Goal: Task Accomplishment & Management: Complete application form

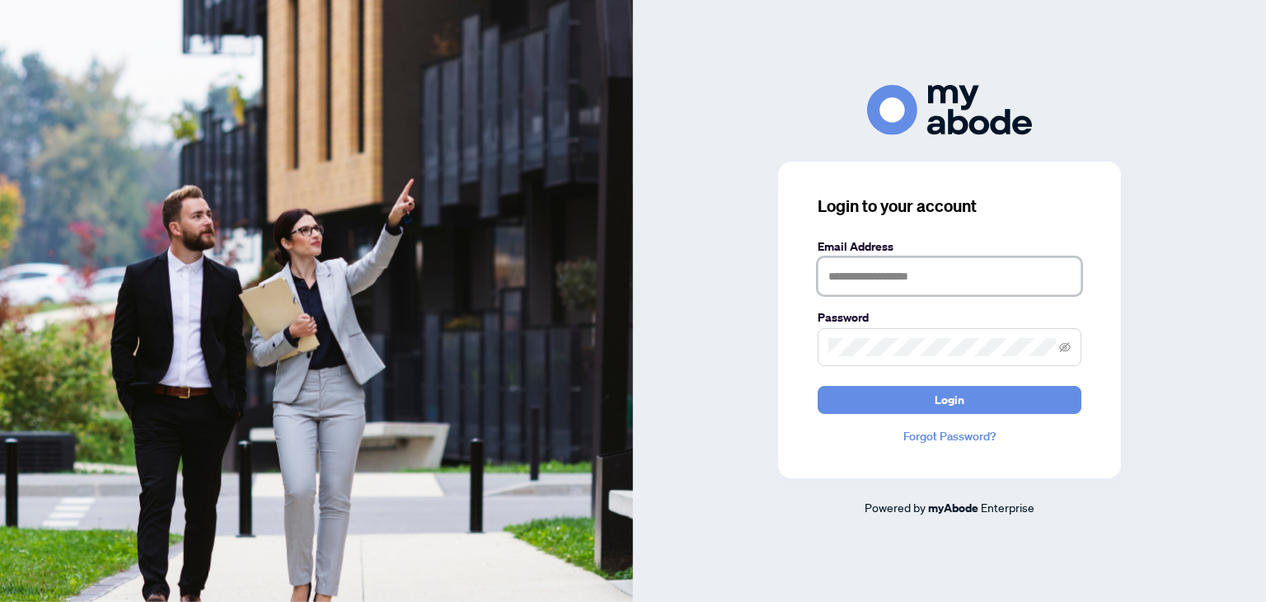
click at [914, 287] on input "text" at bounding box center [950, 276] width 264 height 38
type input "**********"
click at [818, 386] on button "Login" at bounding box center [950, 400] width 264 height 28
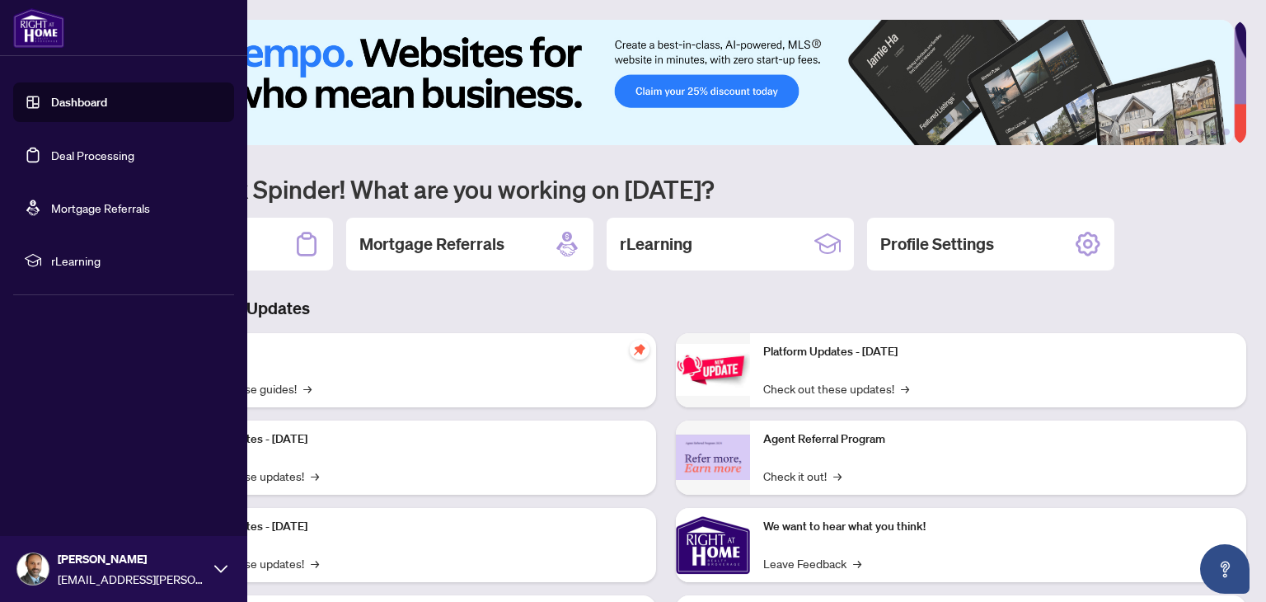
click at [134, 162] on link "Deal Processing" at bounding box center [92, 155] width 83 height 15
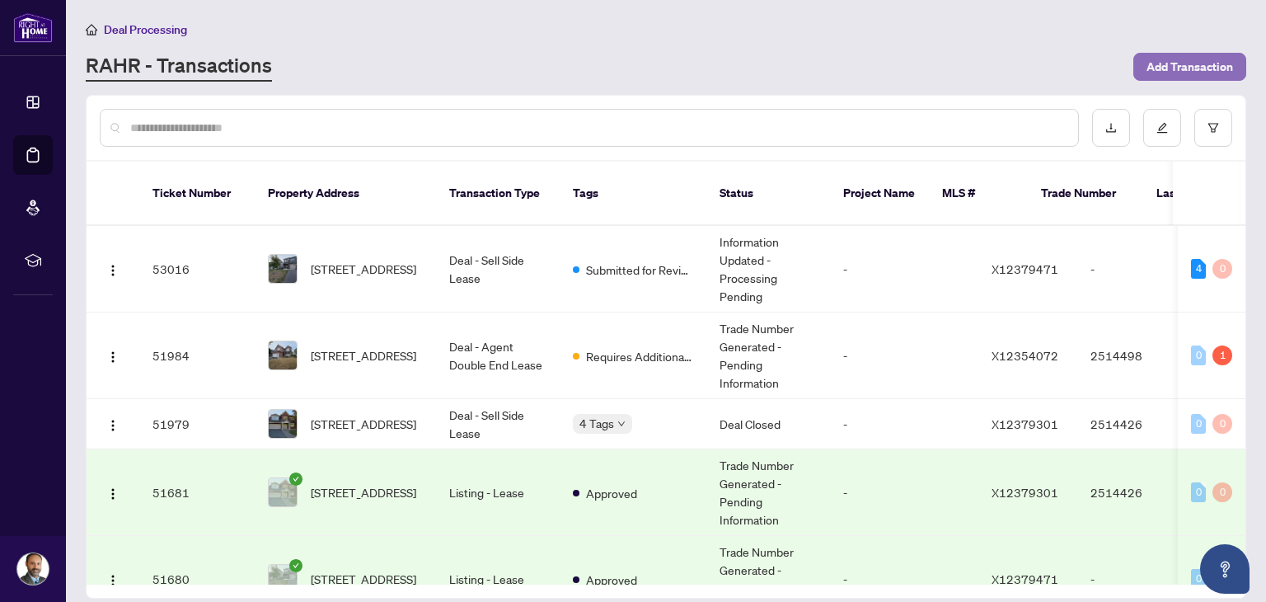
click at [1186, 57] on span "Add Transaction" at bounding box center [1190, 67] width 87 height 26
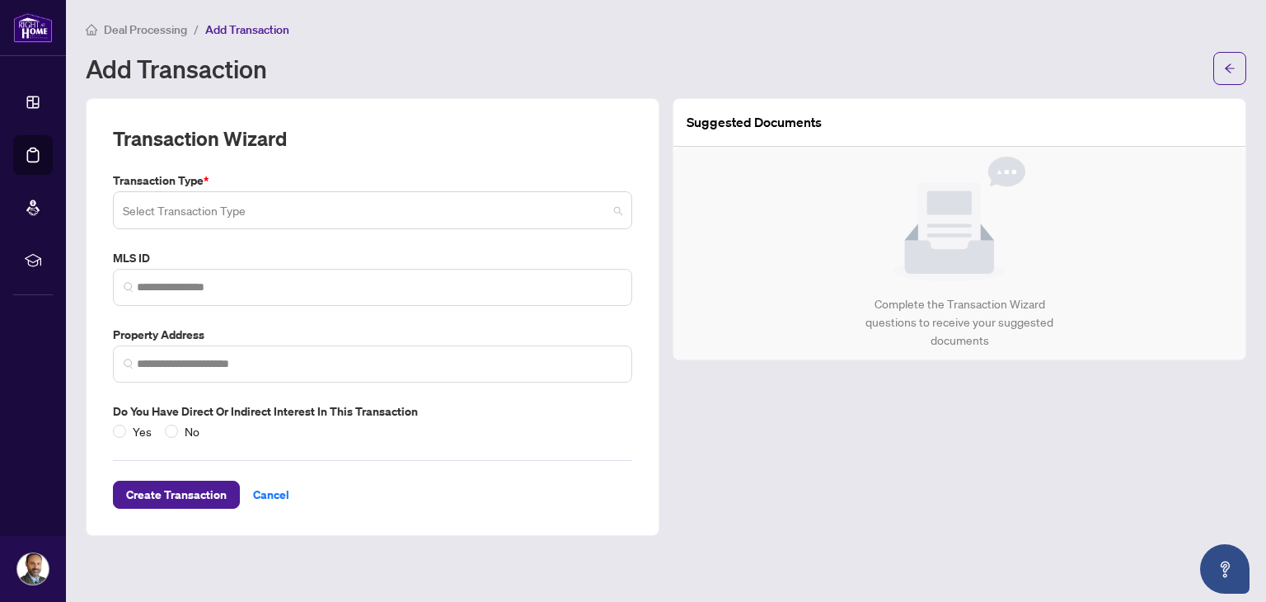
click at [343, 214] on input "search" at bounding box center [365, 213] width 485 height 36
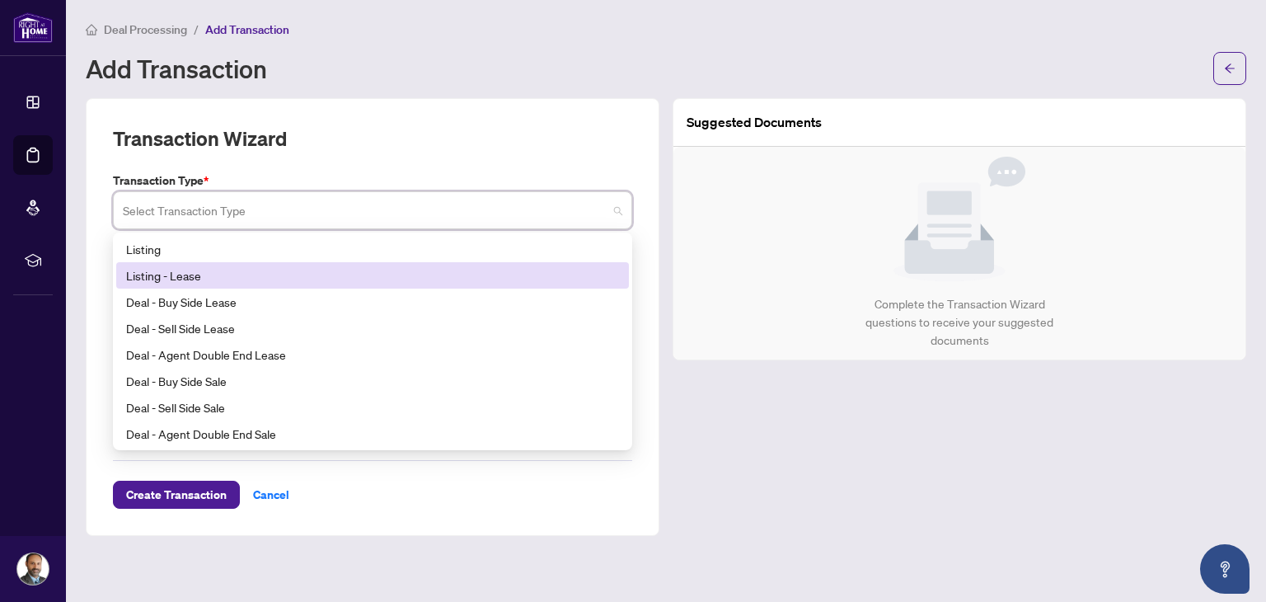
click at [303, 274] on div "Listing - Lease" at bounding box center [372, 275] width 493 height 18
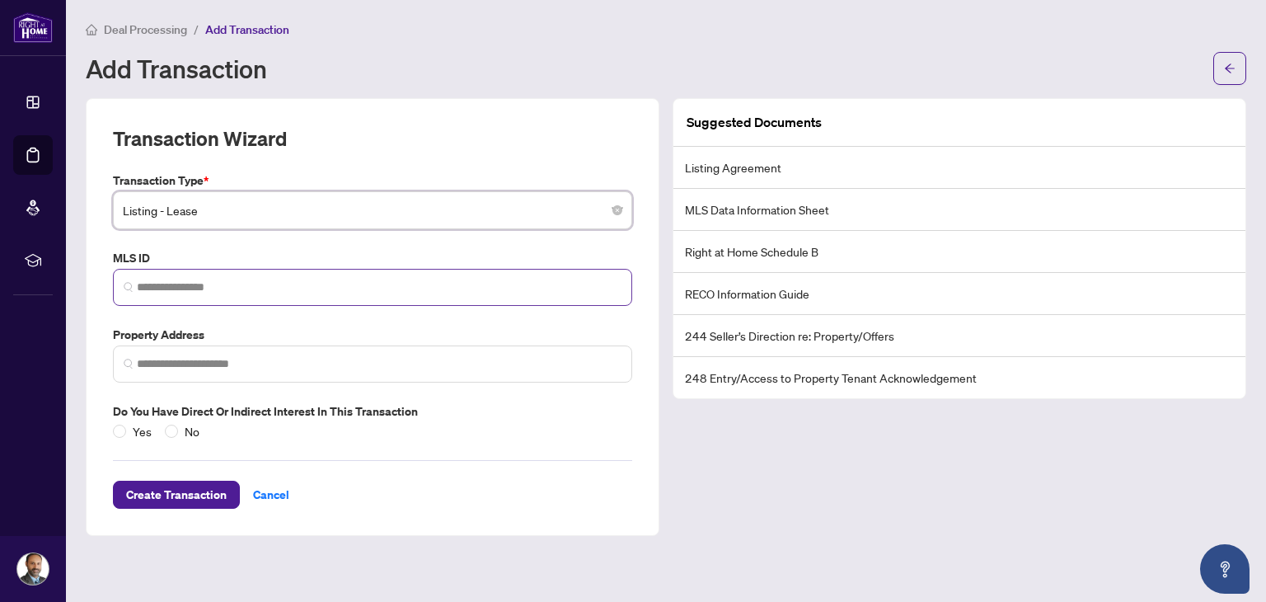
click at [505, 276] on span at bounding box center [372, 287] width 519 height 37
paste input "*********"
type input "*********"
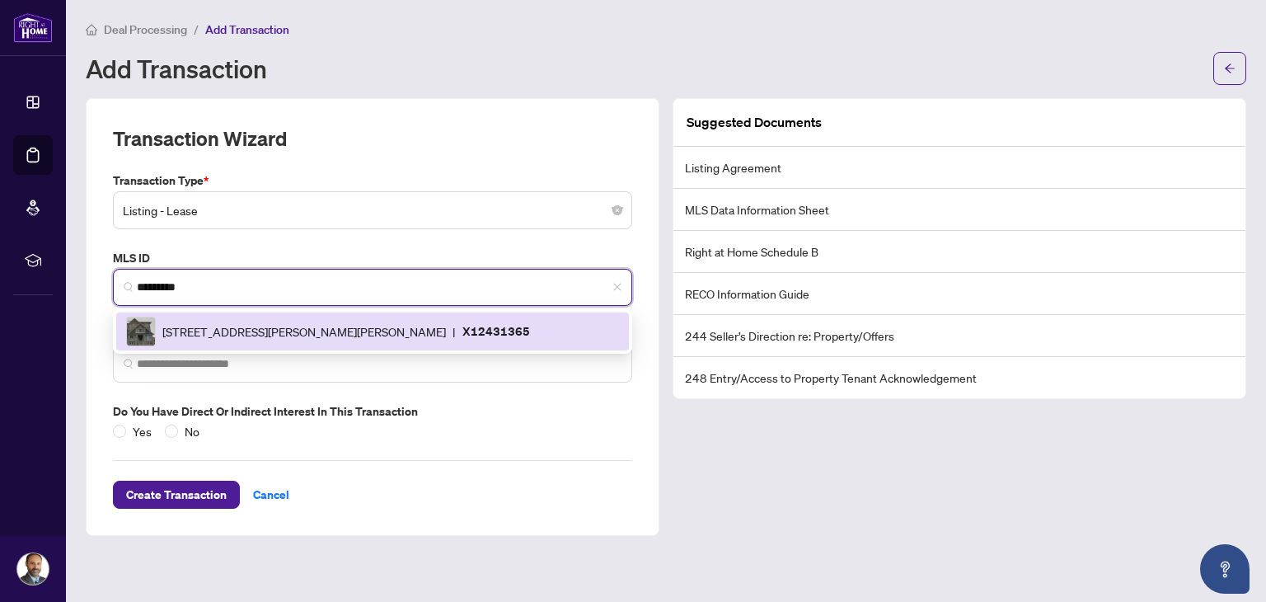
click at [478, 324] on p "X12431365" at bounding box center [496, 330] width 68 height 19
type input "**********"
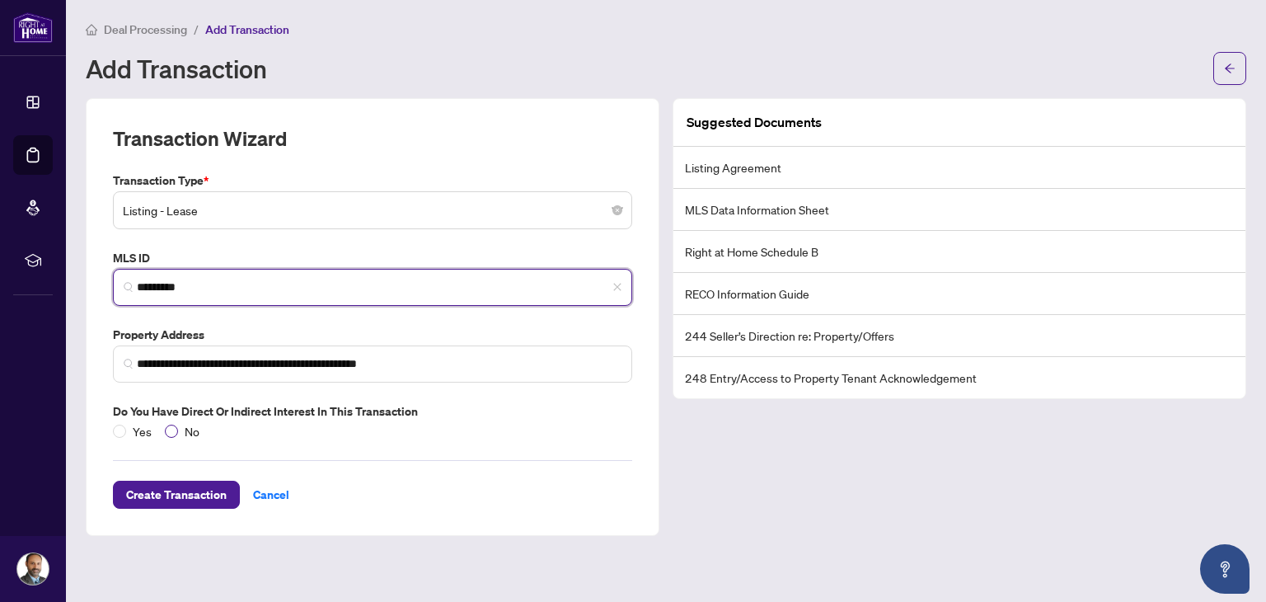
type input "*********"
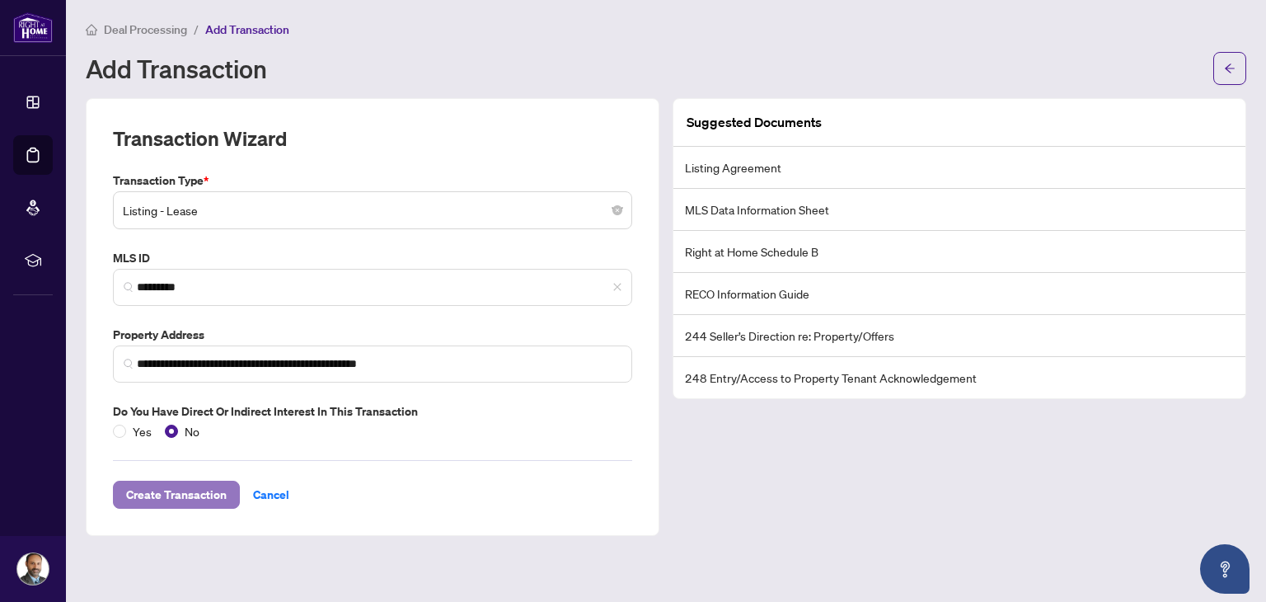
click at [219, 499] on span "Create Transaction" at bounding box center [176, 494] width 101 height 26
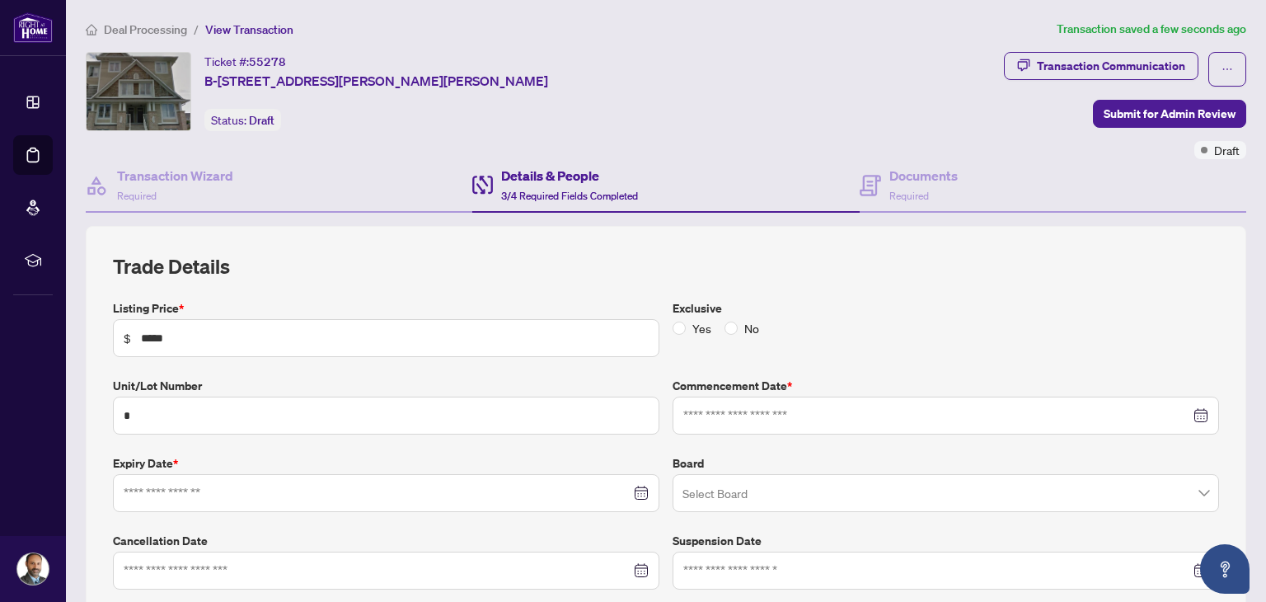
type input "**********"
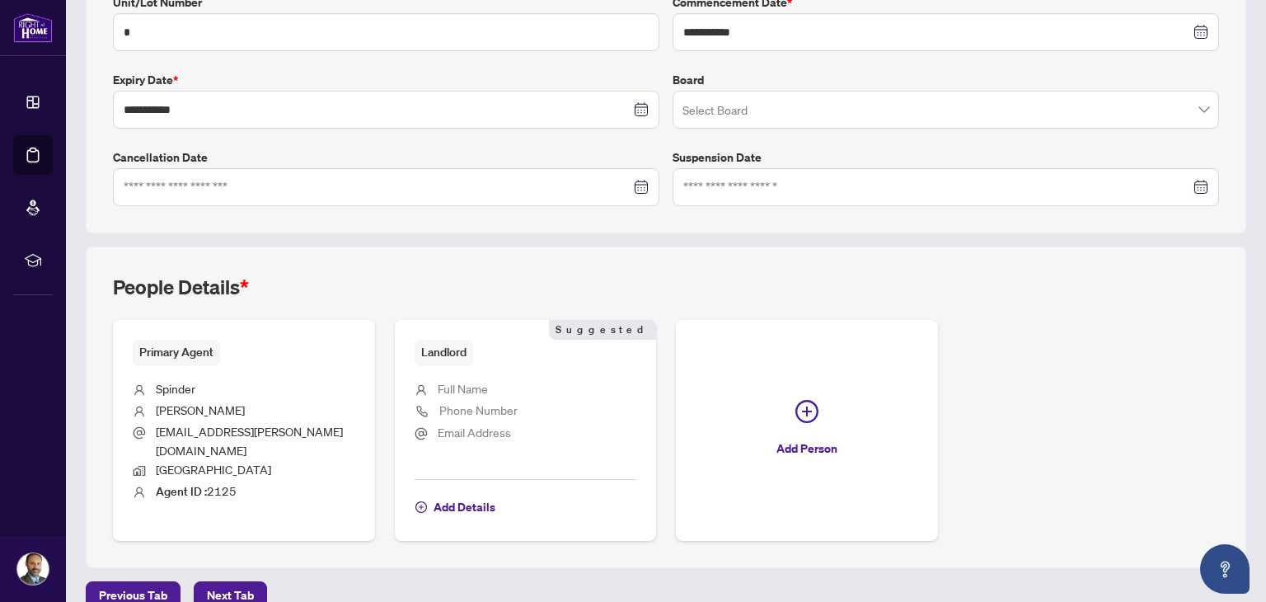
scroll to position [385, 0]
click at [458, 492] on span "Add Details" at bounding box center [465, 505] width 62 height 26
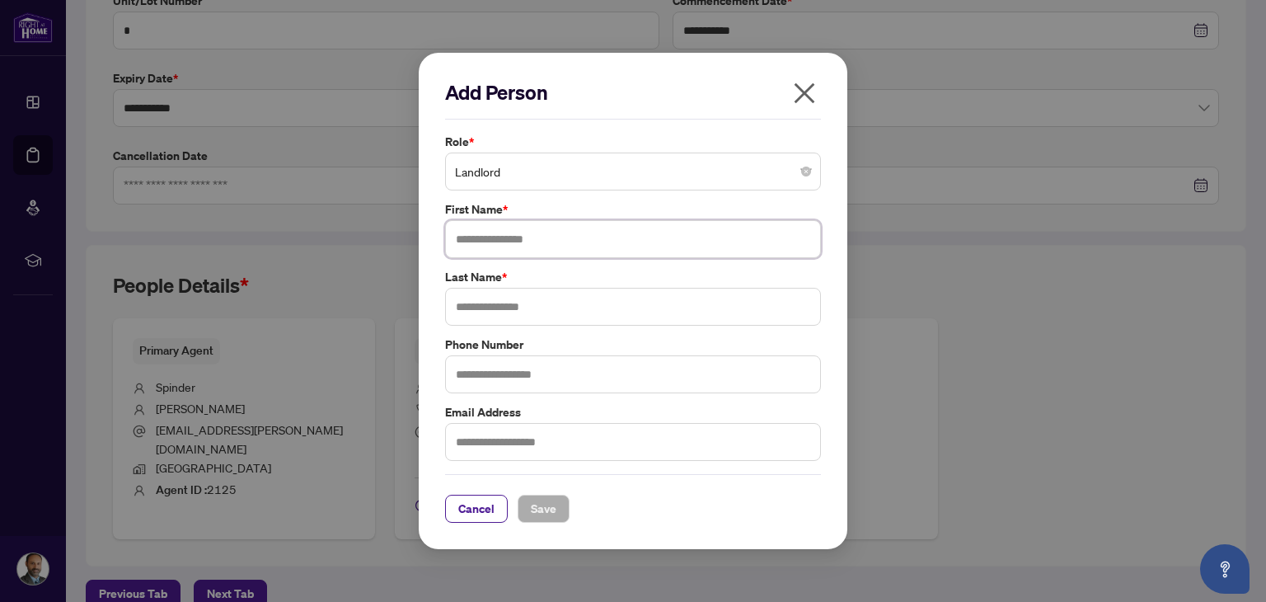
click at [499, 234] on input "text" at bounding box center [633, 239] width 376 height 38
type input "*******"
type input "******"
click at [535, 504] on span "Save" at bounding box center [544, 508] width 26 height 26
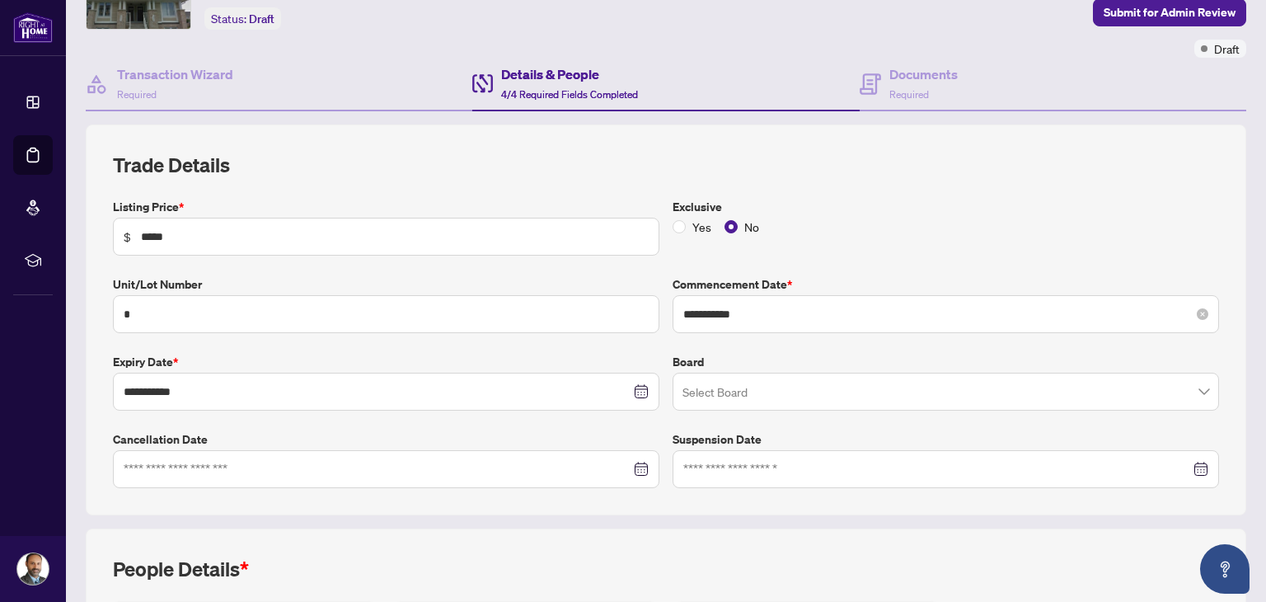
scroll to position [115, 0]
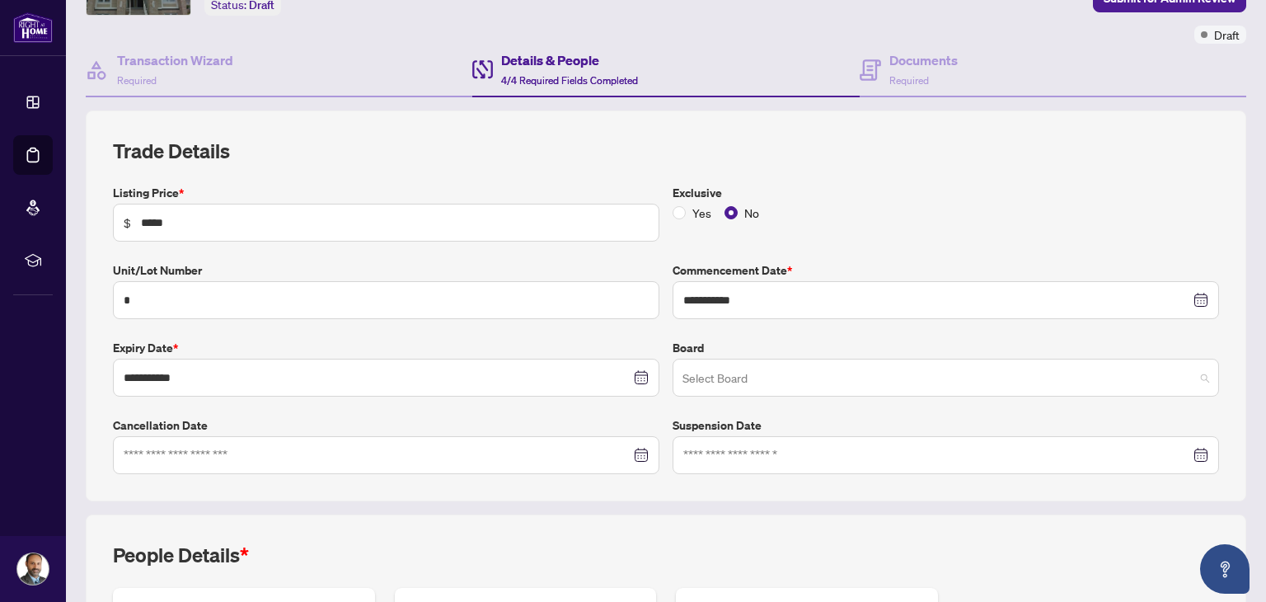
click at [720, 373] on input "search" at bounding box center [939, 380] width 512 height 36
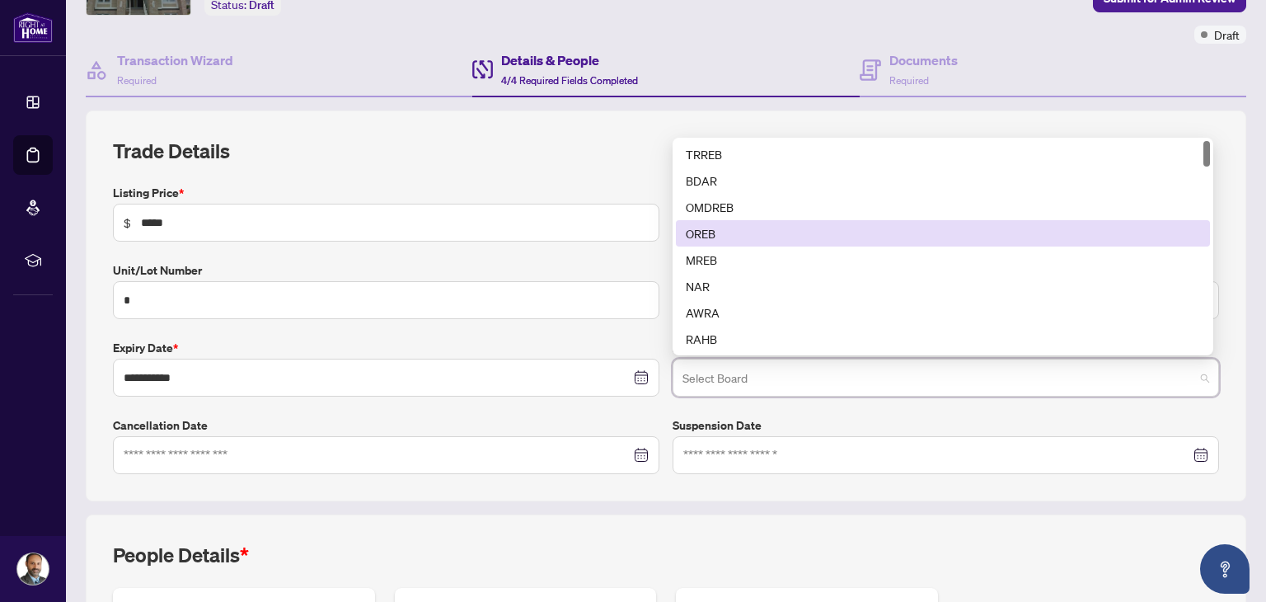
click at [696, 237] on div "OREB" at bounding box center [943, 233] width 514 height 18
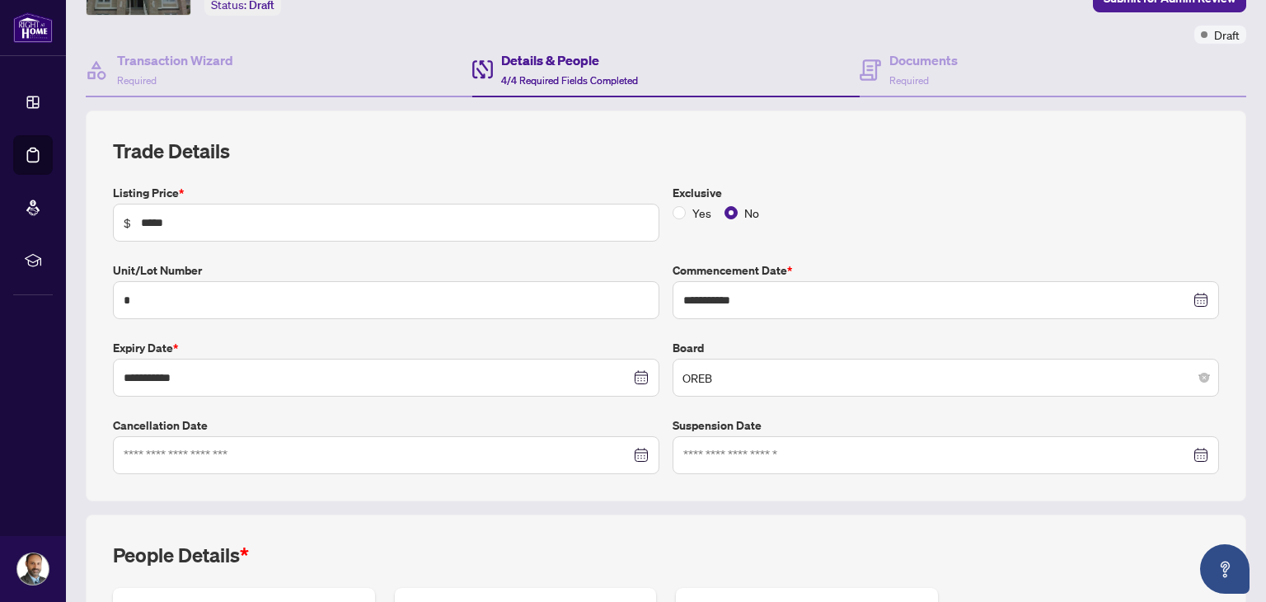
click at [631, 416] on label "Cancellation Date" at bounding box center [386, 425] width 547 height 18
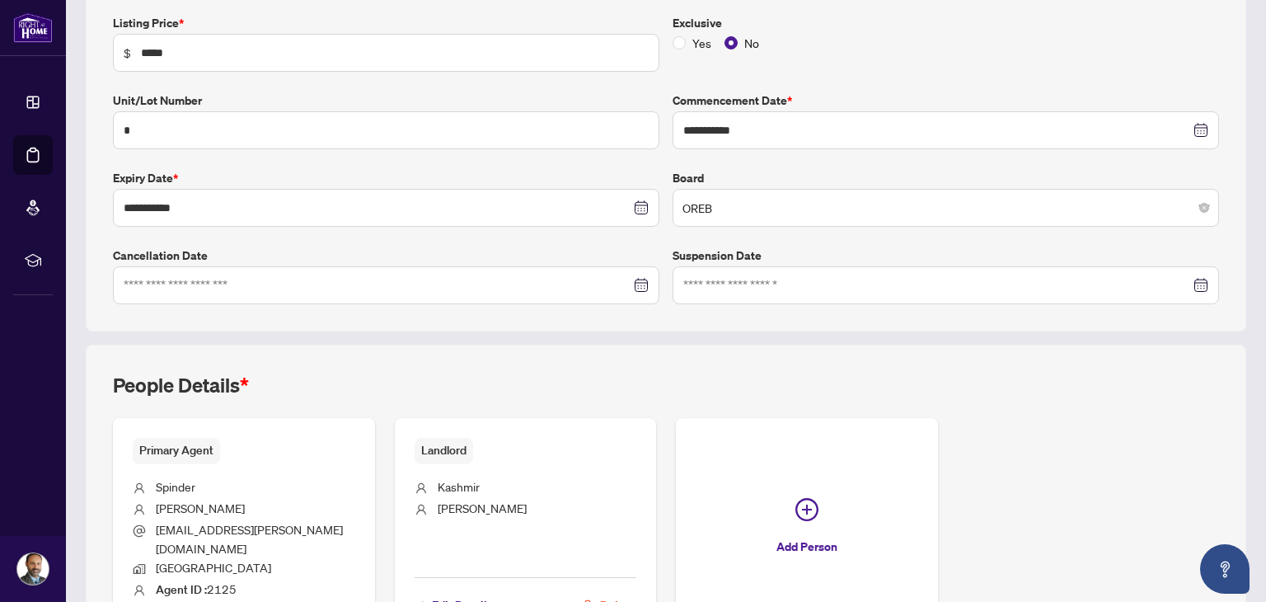
scroll to position [286, 0]
click at [616, 363] on div "People Details * Primary Agent Spinder Hundal spinder.hundal@gmail.com Ottawa A…" at bounding box center [666, 504] width 1161 height 321
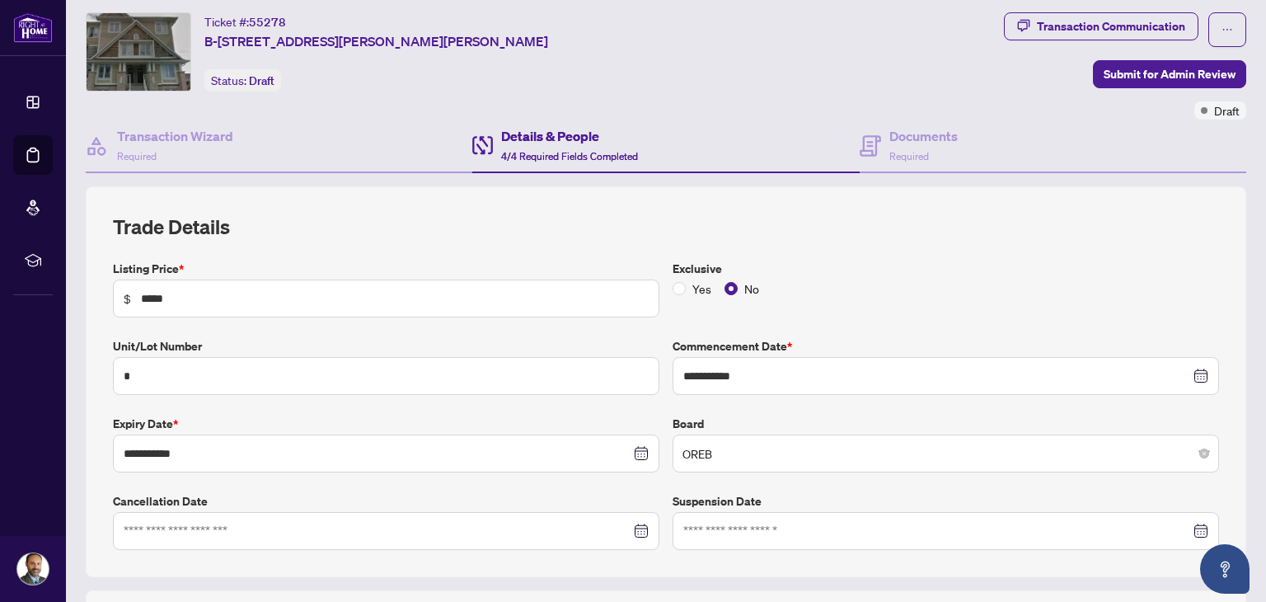
scroll to position [23, 0]
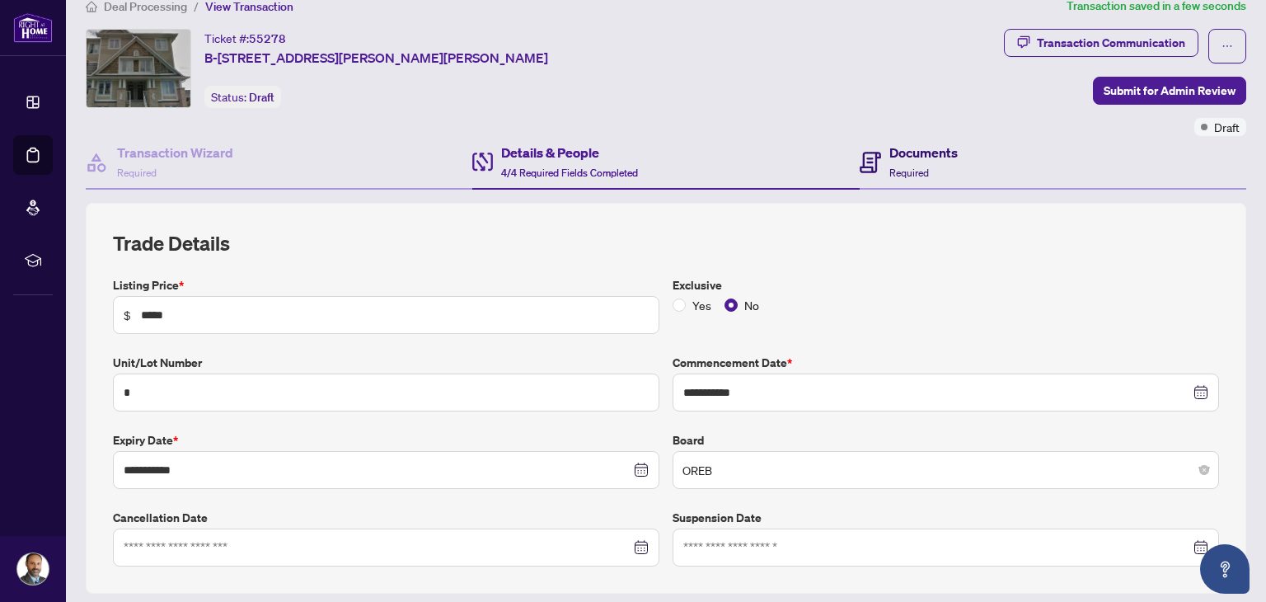
click at [903, 156] on h4 "Documents" at bounding box center [923, 153] width 68 height 20
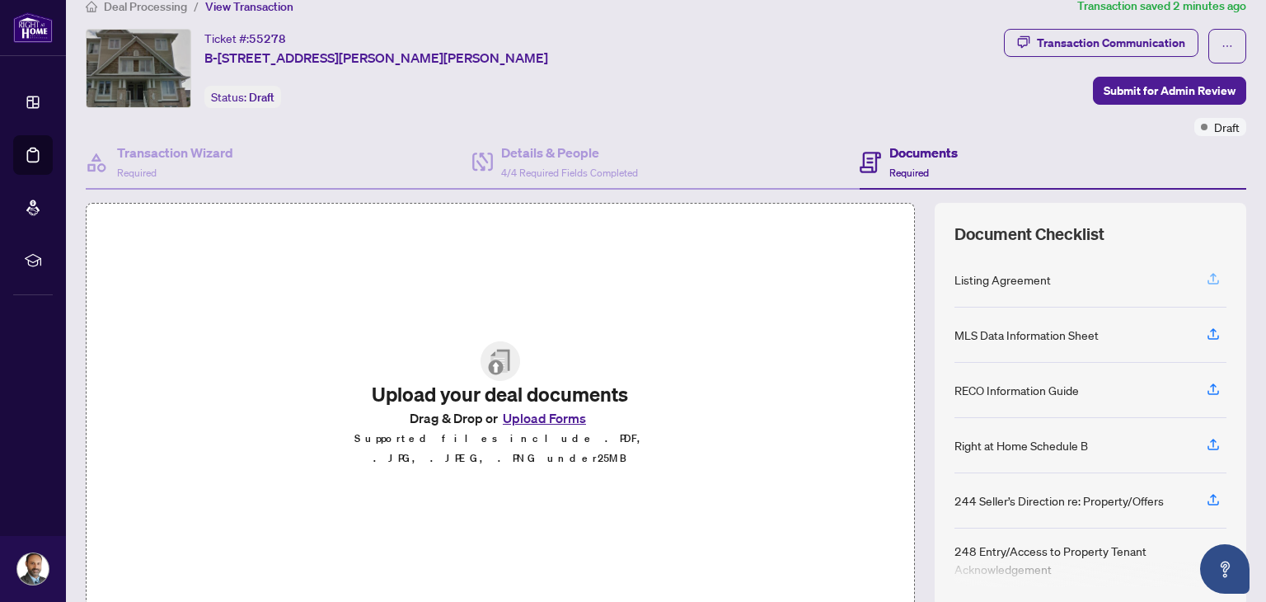
click at [1207, 273] on icon "button" at bounding box center [1213, 278] width 15 height 15
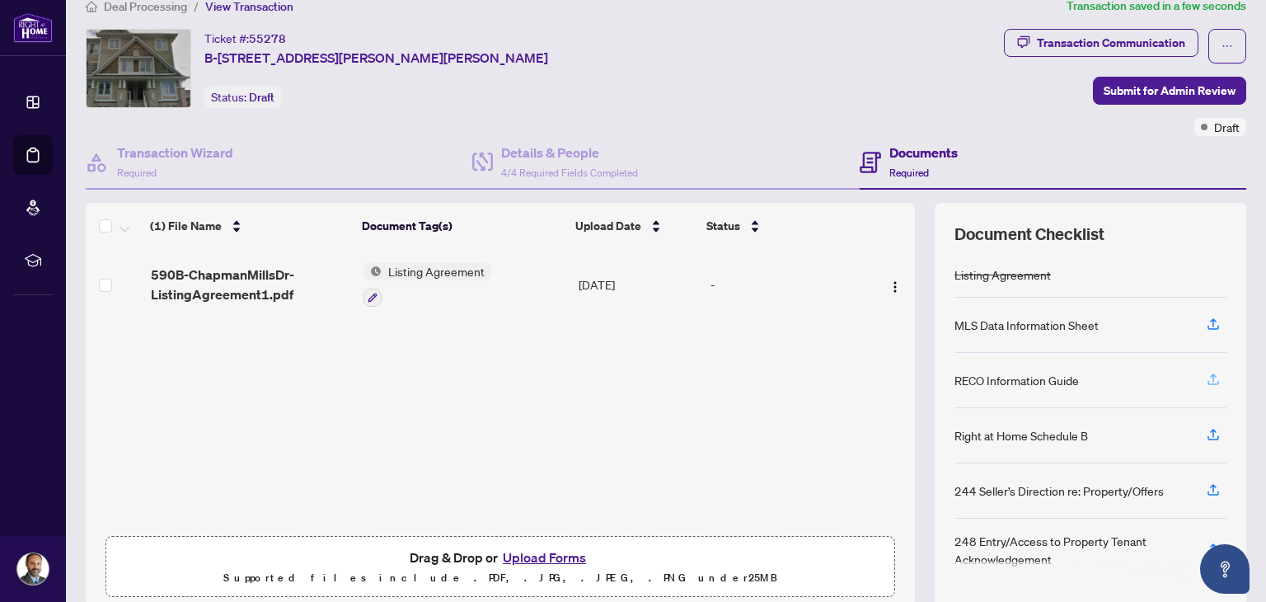
click at [1206, 383] on span "button" at bounding box center [1213, 380] width 15 height 26
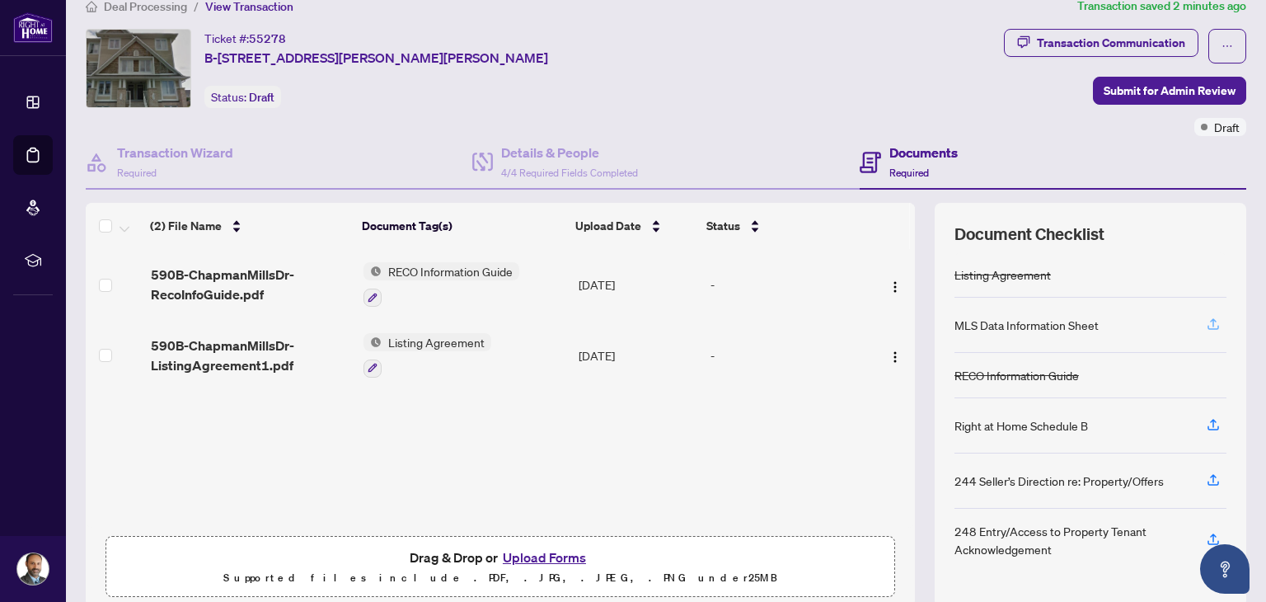
click at [1207, 326] on icon "button" at bounding box center [1213, 324] width 15 height 15
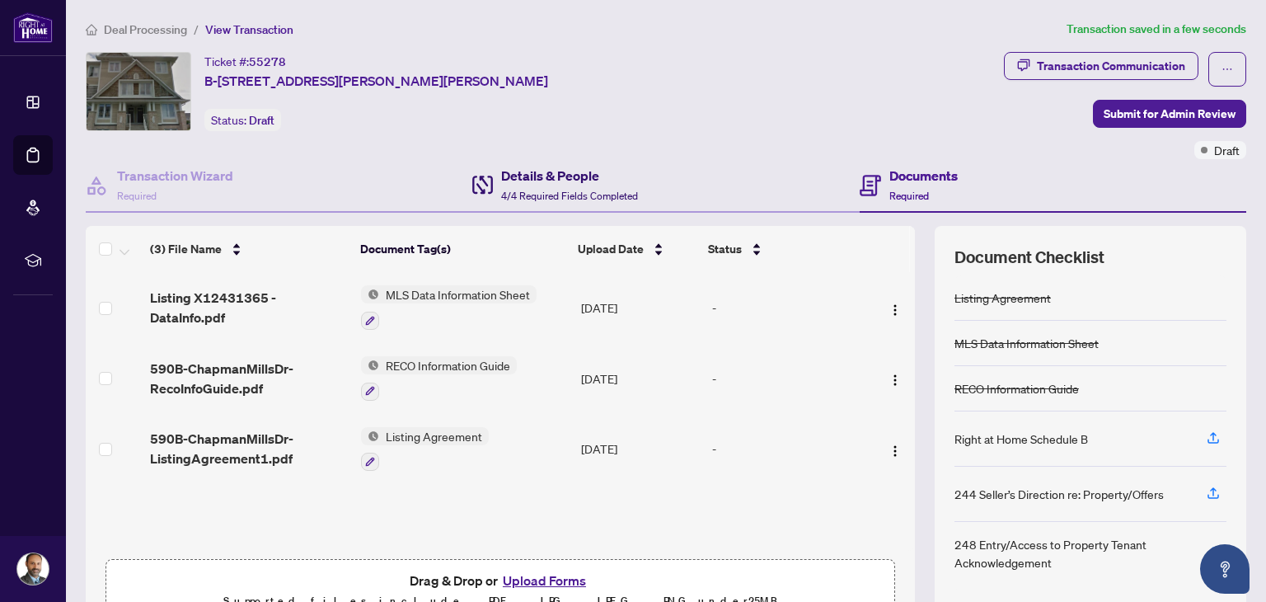
click at [611, 182] on h4 "Details & People" at bounding box center [569, 176] width 137 height 20
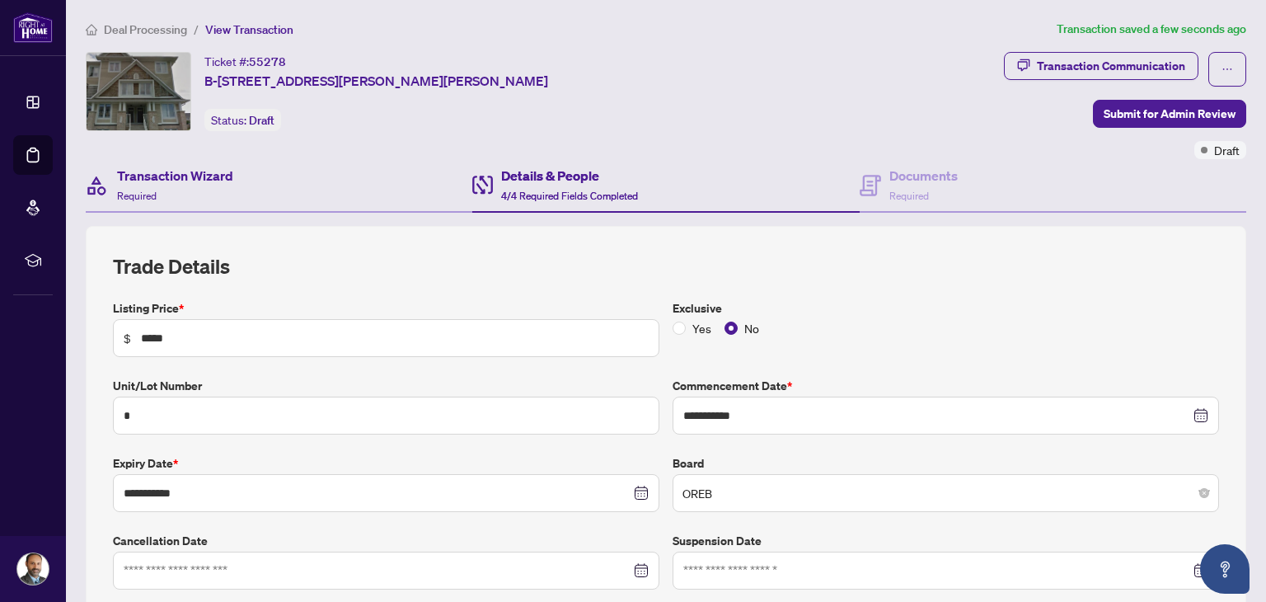
click at [237, 177] on div "Transaction Wizard Required" at bounding box center [279, 186] width 387 height 54
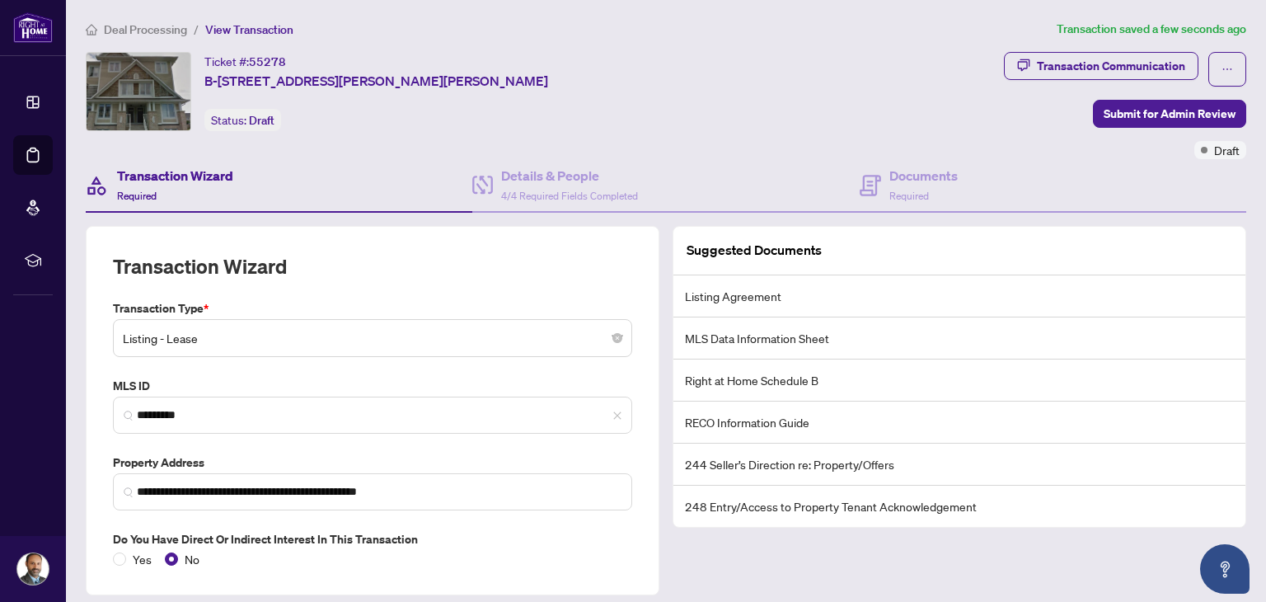
scroll to position [50, 0]
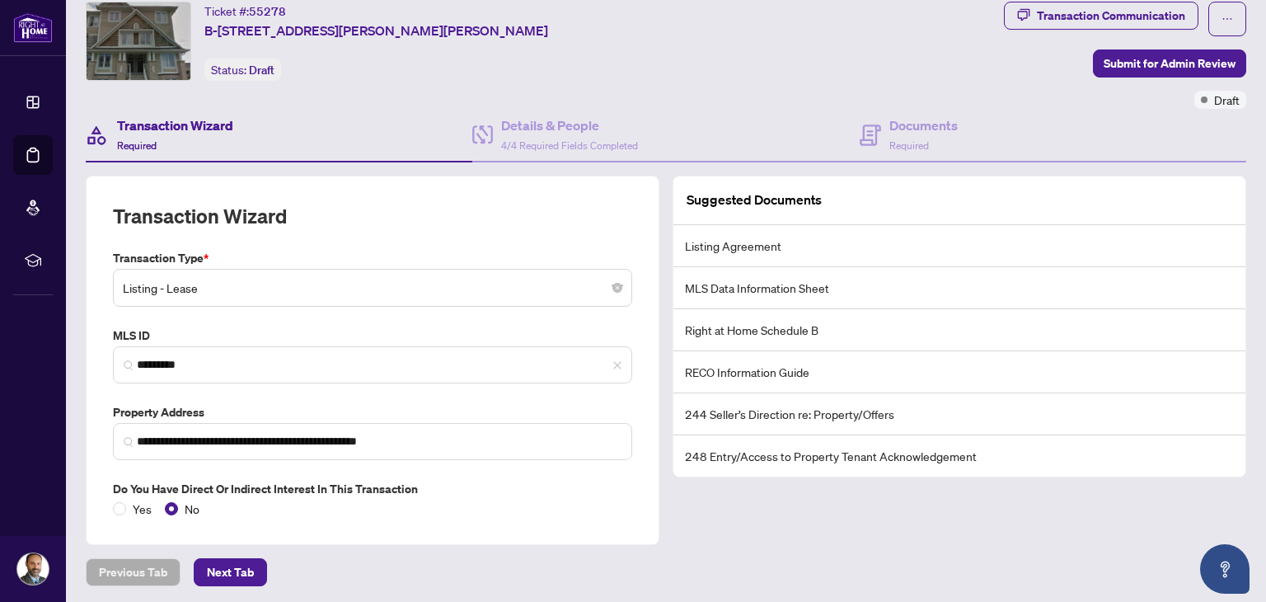
click at [346, 329] on label "MLS ID" at bounding box center [372, 335] width 519 height 18
click at [1105, 73] on span "Submit for Admin Review" at bounding box center [1170, 63] width 132 height 26
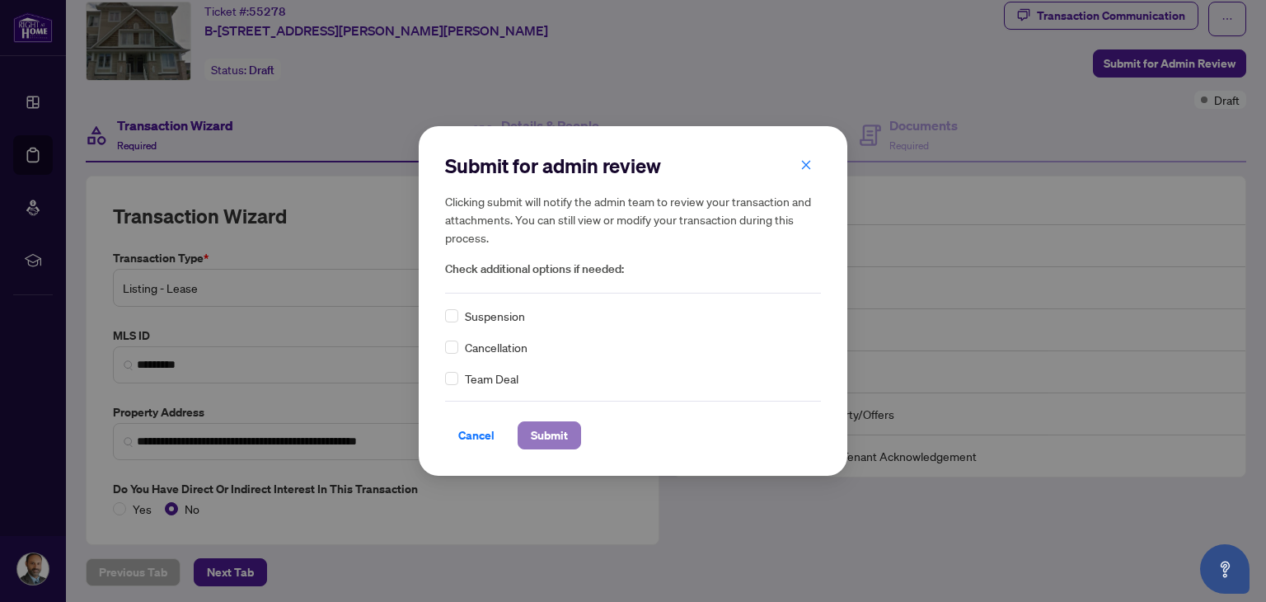
click at [557, 435] on span "Submit" at bounding box center [549, 435] width 37 height 26
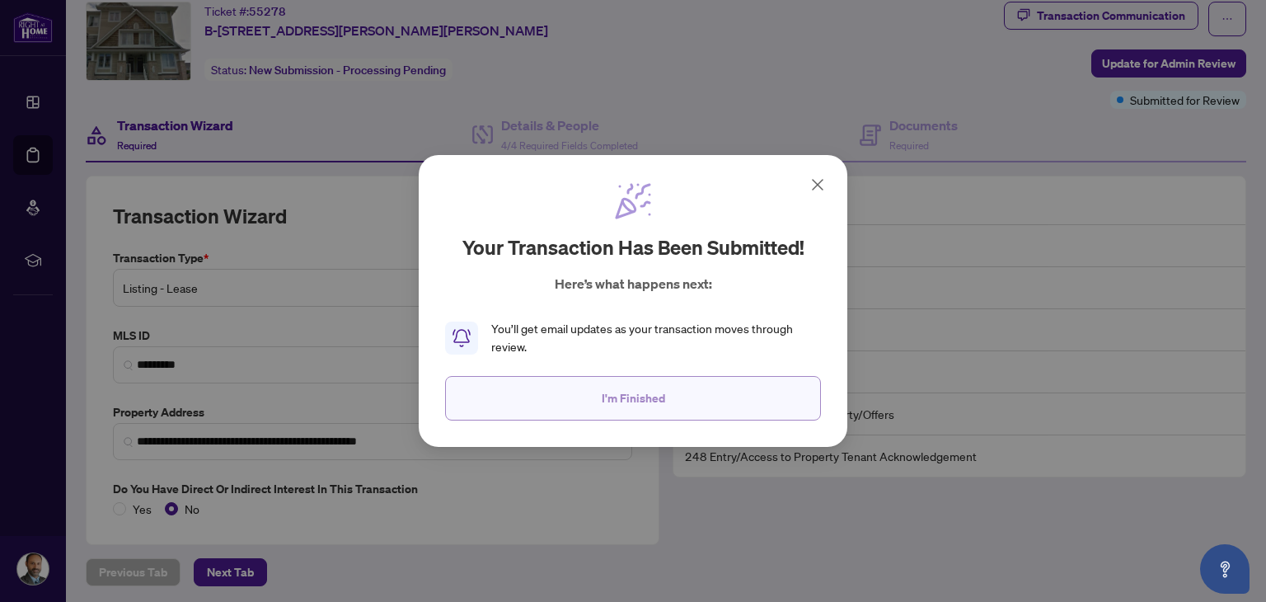
click at [706, 397] on button "I'm Finished" at bounding box center [633, 398] width 376 height 45
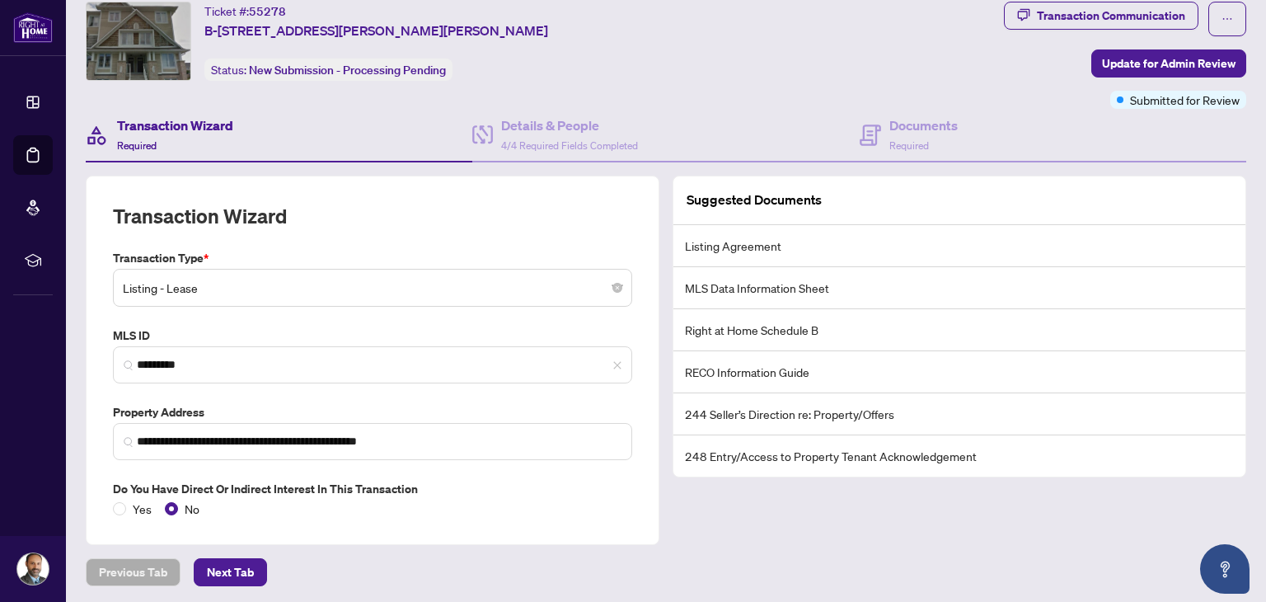
scroll to position [0, 0]
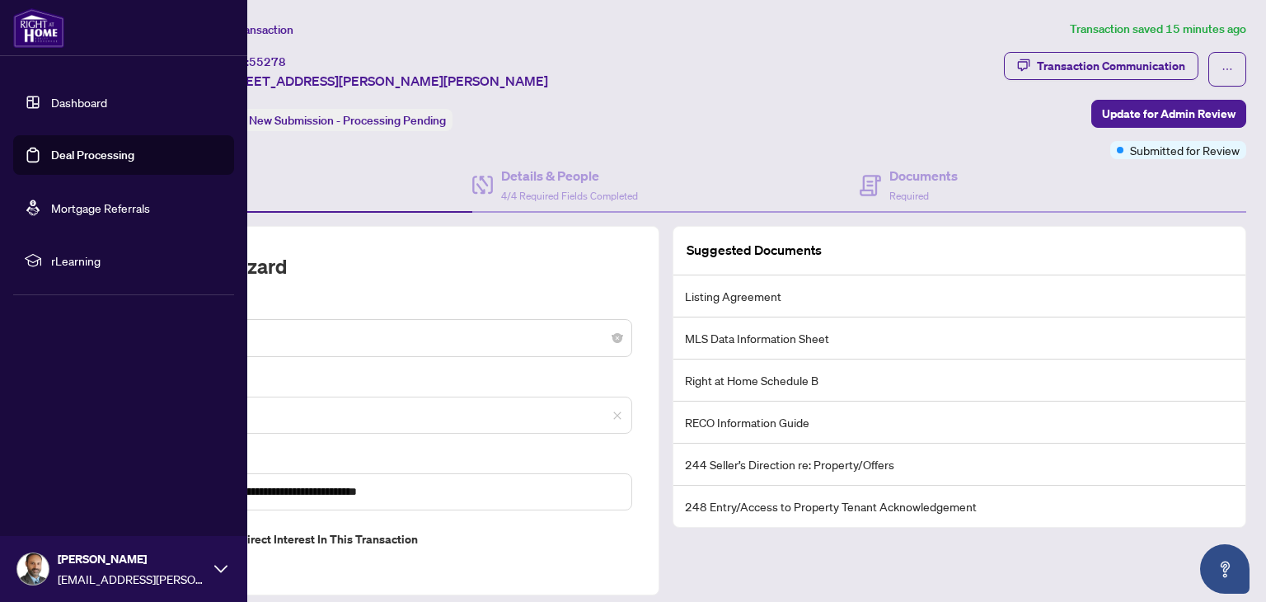
click at [214, 571] on icon at bounding box center [220, 568] width 13 height 13
click at [63, 481] on span "Logout" at bounding box center [66, 470] width 37 height 26
click at [64, 469] on span "Logout" at bounding box center [66, 470] width 37 height 26
